Goal: Information Seeking & Learning: Check status

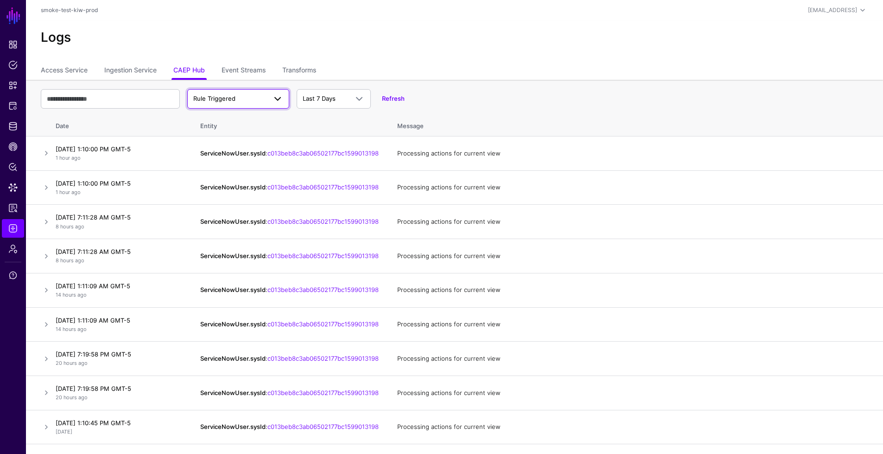
click at [250, 100] on span "Rule Triggered" at bounding box center [229, 98] width 73 height 9
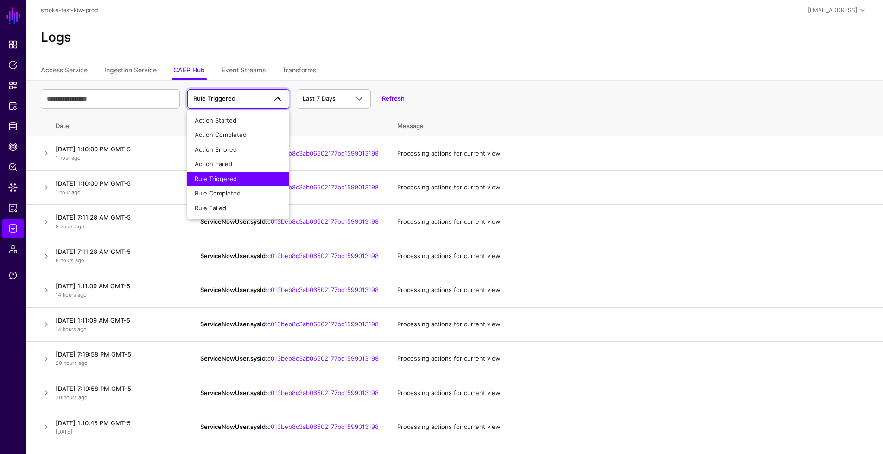
click at [244, 178] on div "Rule Triggered" at bounding box center [238, 178] width 87 height 9
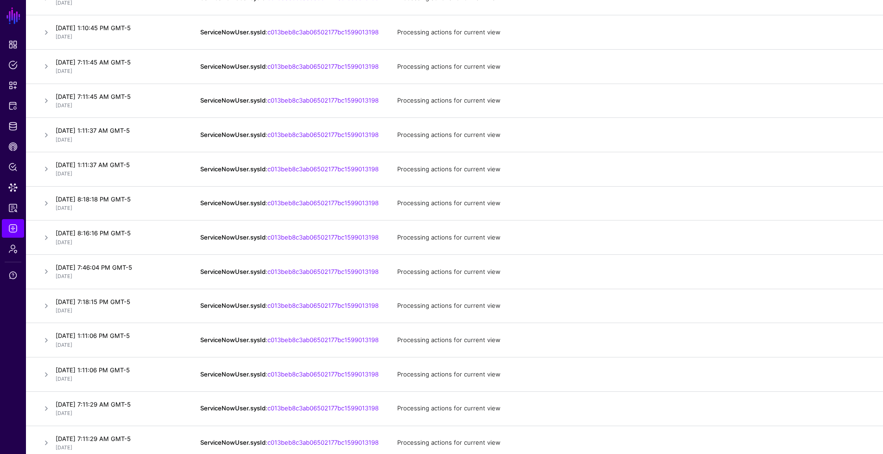
scroll to position [394, 0]
click at [134, 238] on h4 "[DATE] 8:18:18 PM GMT-5" at bounding box center [119, 234] width 126 height 8
drag, startPoint x: 143, startPoint y: 249, endPoint x: 112, endPoint y: 250, distance: 31.1
click at [112, 238] on h4 "[DATE] 8:18:18 PM GMT-5" at bounding box center [119, 234] width 126 height 8
copy h4 "8:18:18 PM"
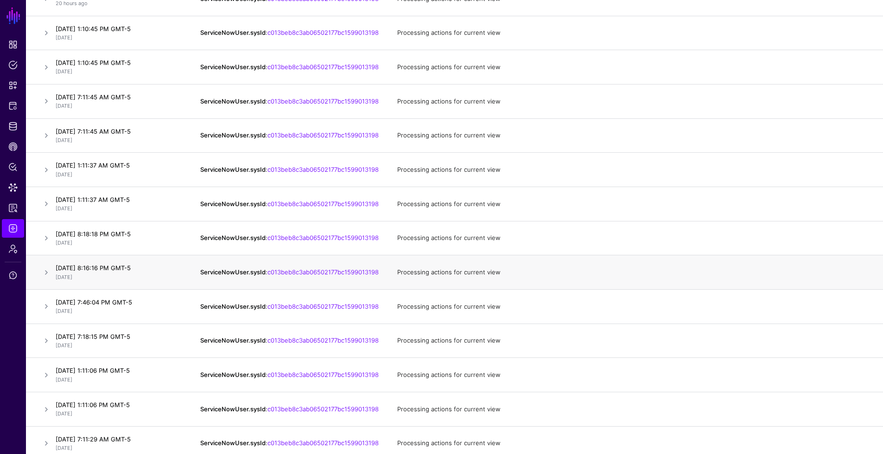
drag, startPoint x: 112, startPoint y: 285, endPoint x: 143, endPoint y: 282, distance: 31.2
click at [143, 272] on h4 "[DATE] 8:16:16 PM GMT-5" at bounding box center [119, 267] width 126 height 8
copy h4 "8:16:16 PM"
drag, startPoint x: 113, startPoint y: 321, endPoint x: 145, endPoint y: 321, distance: 32.0
click at [145, 306] on h4 "[DATE] 7:46:04 PM GMT-5" at bounding box center [119, 302] width 126 height 8
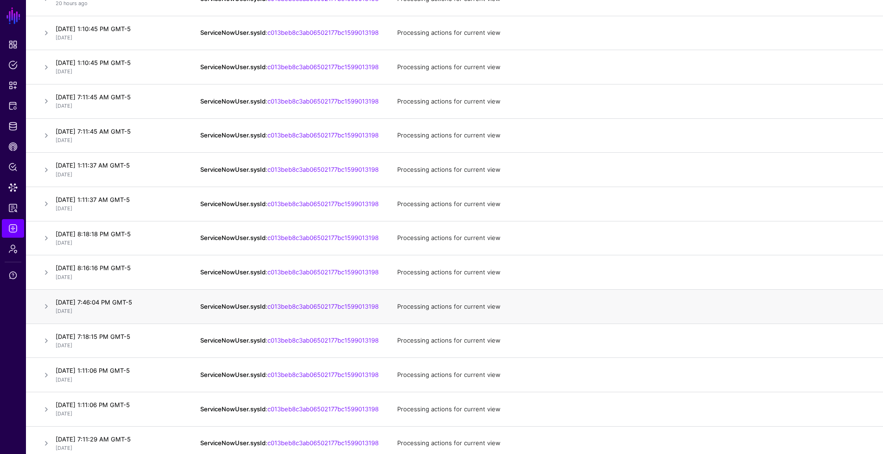
copy h4 "7:46:04 PM"
drag, startPoint x: 112, startPoint y: 354, endPoint x: 142, endPoint y: 356, distance: 30.2
click at [142, 340] on h4 "[DATE] 7:18:15 PM GMT-5" at bounding box center [119, 336] width 126 height 8
click at [141, 340] on h4 "[DATE] 7:18:15 PM GMT-5" at bounding box center [119, 336] width 126 height 8
drag, startPoint x: 143, startPoint y: 354, endPoint x: 112, endPoint y: 355, distance: 31.1
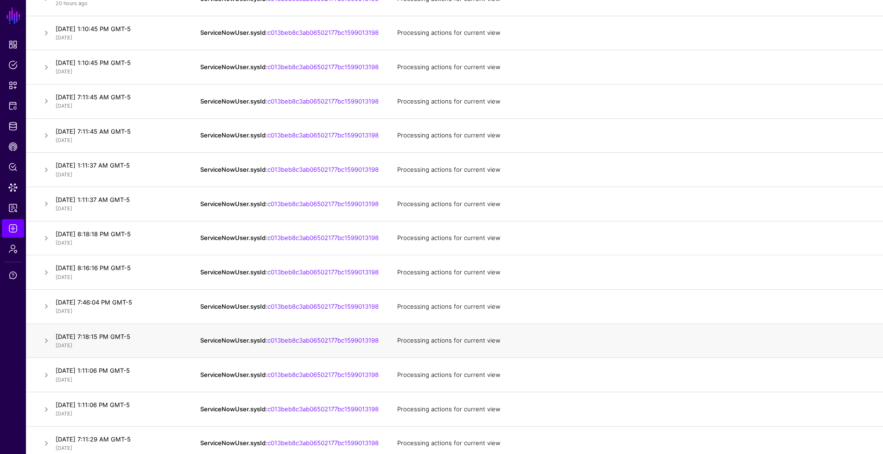
click at [112, 340] on h4 "[DATE] 7:18:15 PM GMT-5" at bounding box center [119, 336] width 126 height 8
copy h4 "7:18:15 PM"
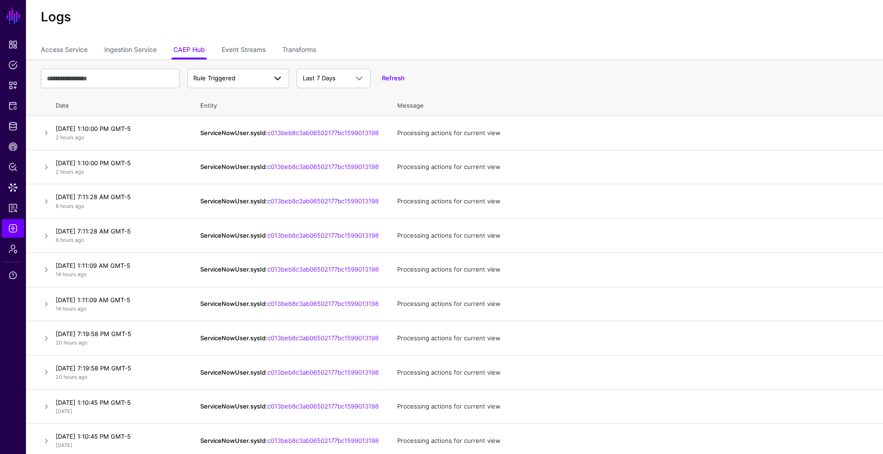
scroll to position [0, 0]
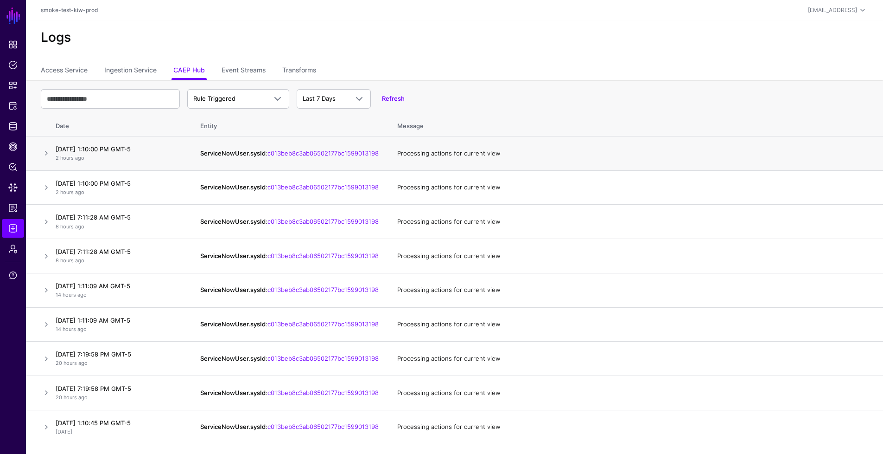
click at [121, 159] on p "2 hours ago" at bounding box center [119, 158] width 126 height 8
drag, startPoint x: 111, startPoint y: 149, endPoint x: 117, endPoint y: 149, distance: 5.6
click at [117, 149] on h4 "[DATE] 1:10:00 PM GMT-5" at bounding box center [119, 149] width 126 height 8
